Goal: Use online tool/utility: Utilize a website feature to perform a specific function

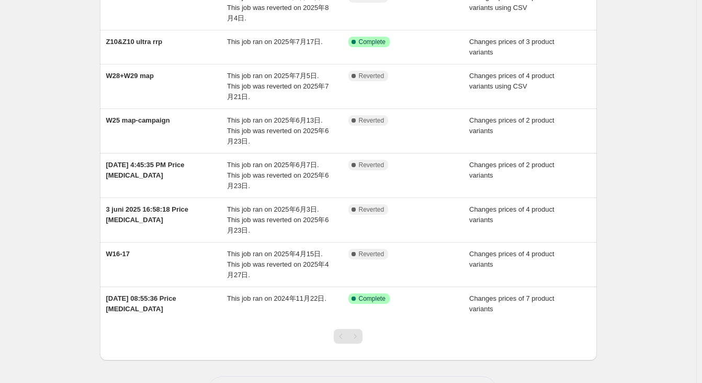
scroll to position [196, 0]
